Goal: Information Seeking & Learning: Check status

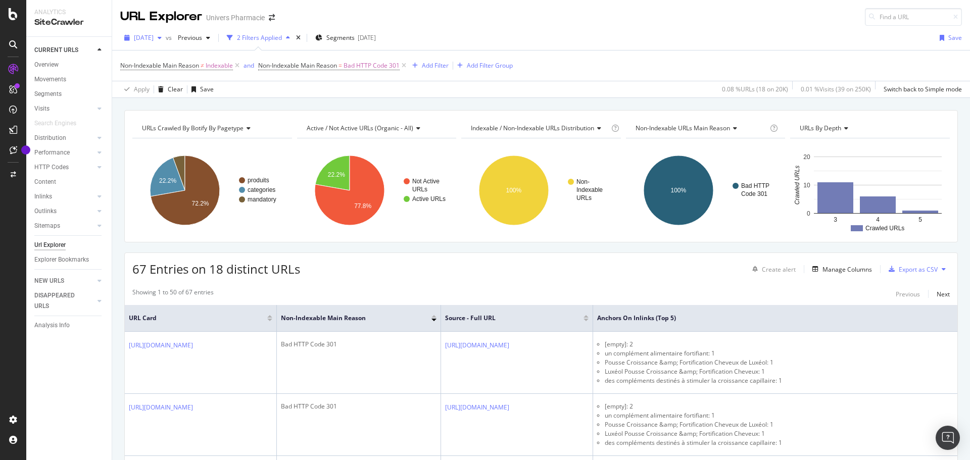
click at [166, 41] on div "[DATE]" at bounding box center [142, 37] width 45 height 15
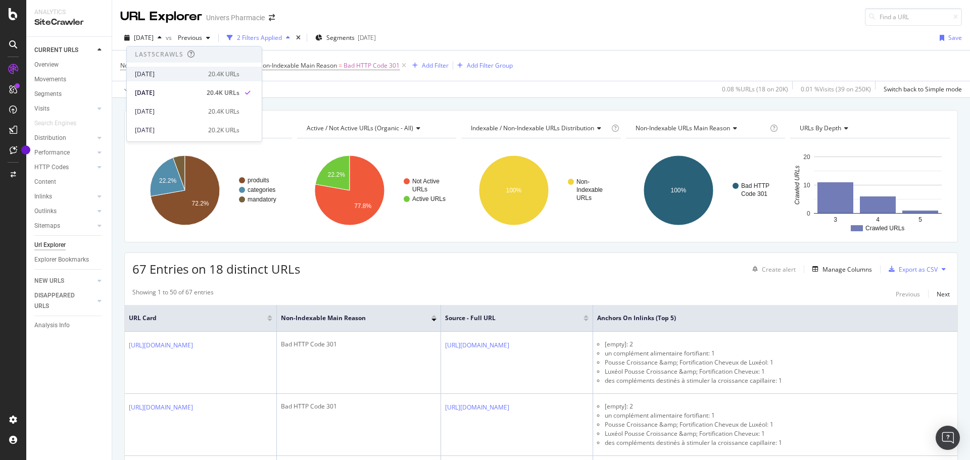
click at [172, 73] on div "[DATE]" at bounding box center [168, 74] width 67 height 9
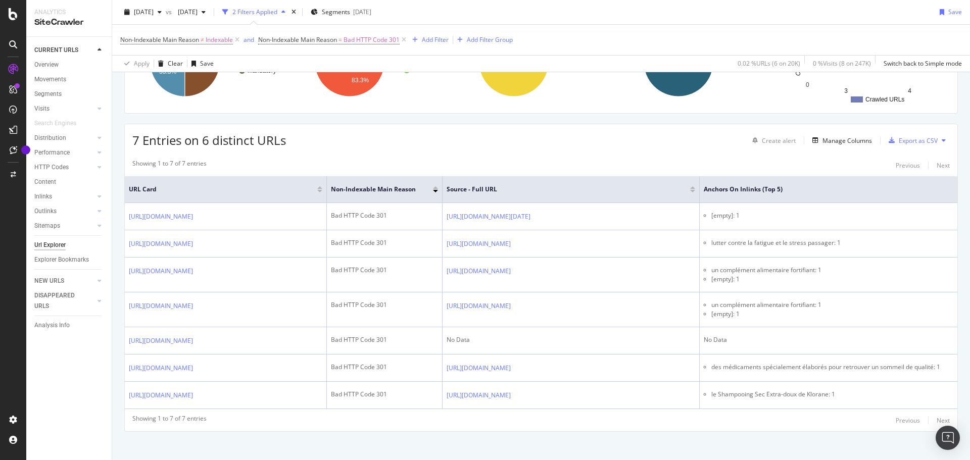
scroll to position [188, 0]
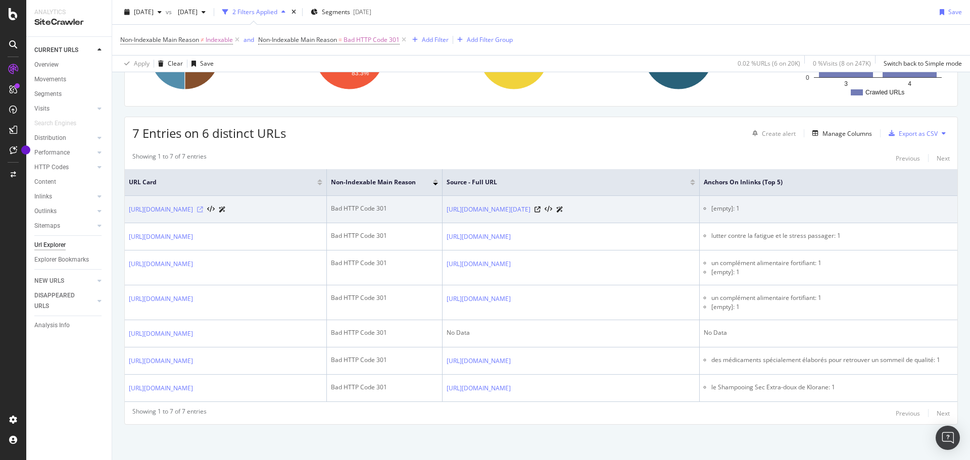
click at [203, 207] on icon at bounding box center [200, 210] width 6 height 6
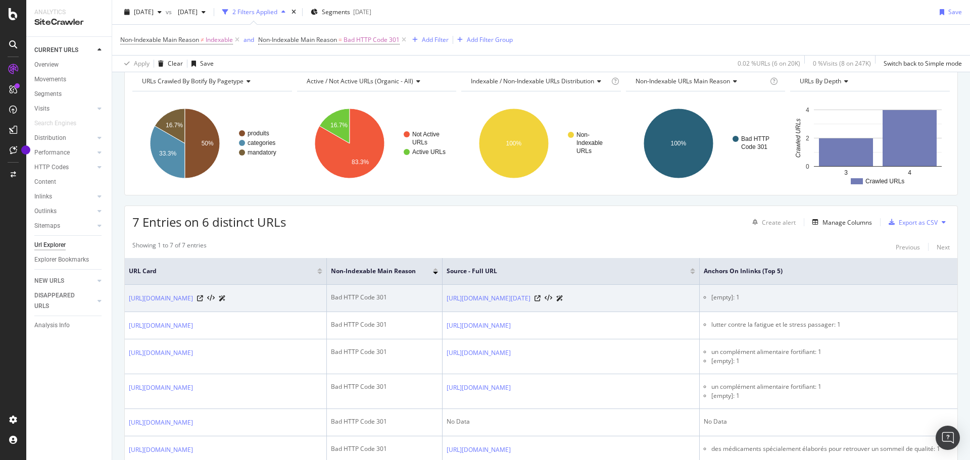
scroll to position [0, 0]
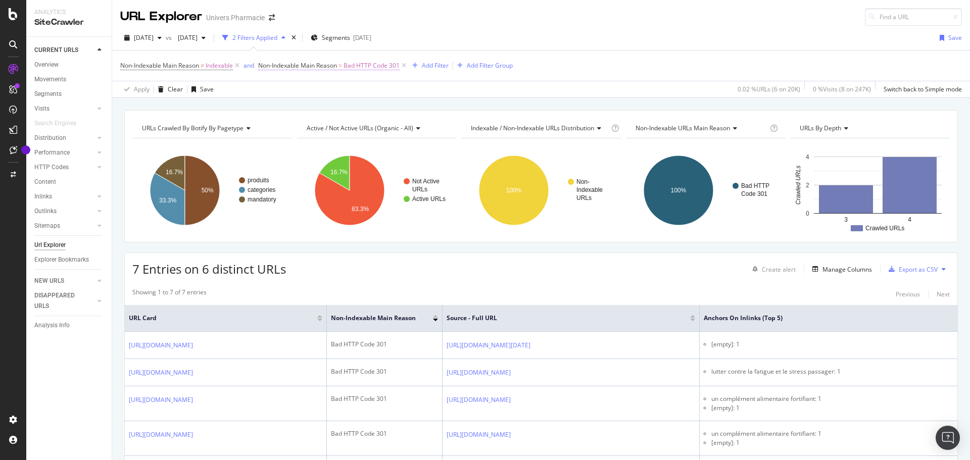
click at [327, 65] on span "Non-Indexable Main Reason" at bounding box center [297, 65] width 79 height 9
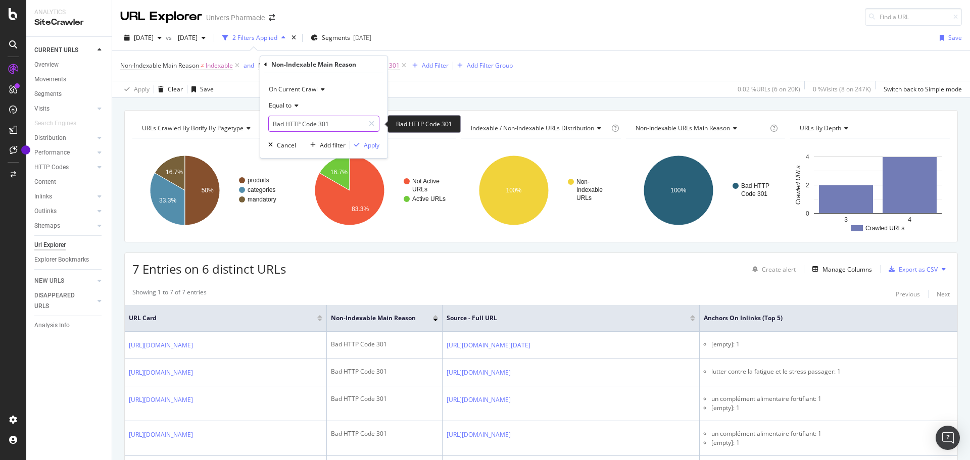
click at [335, 120] on input "Bad HTTP Code 301" at bounding box center [316, 124] width 95 height 16
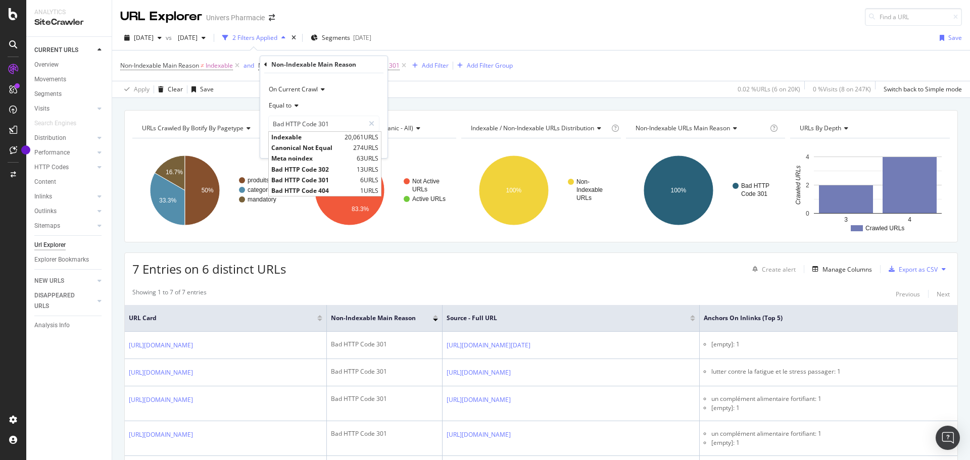
click at [518, 93] on div "Apply Clear Save 0.02 % URLs ( 6 on 20K ) 0 % Visits ( 8 on 247K ) Switch back …" at bounding box center [541, 89] width 858 height 17
